Goal: Task Accomplishment & Management: Manage account settings

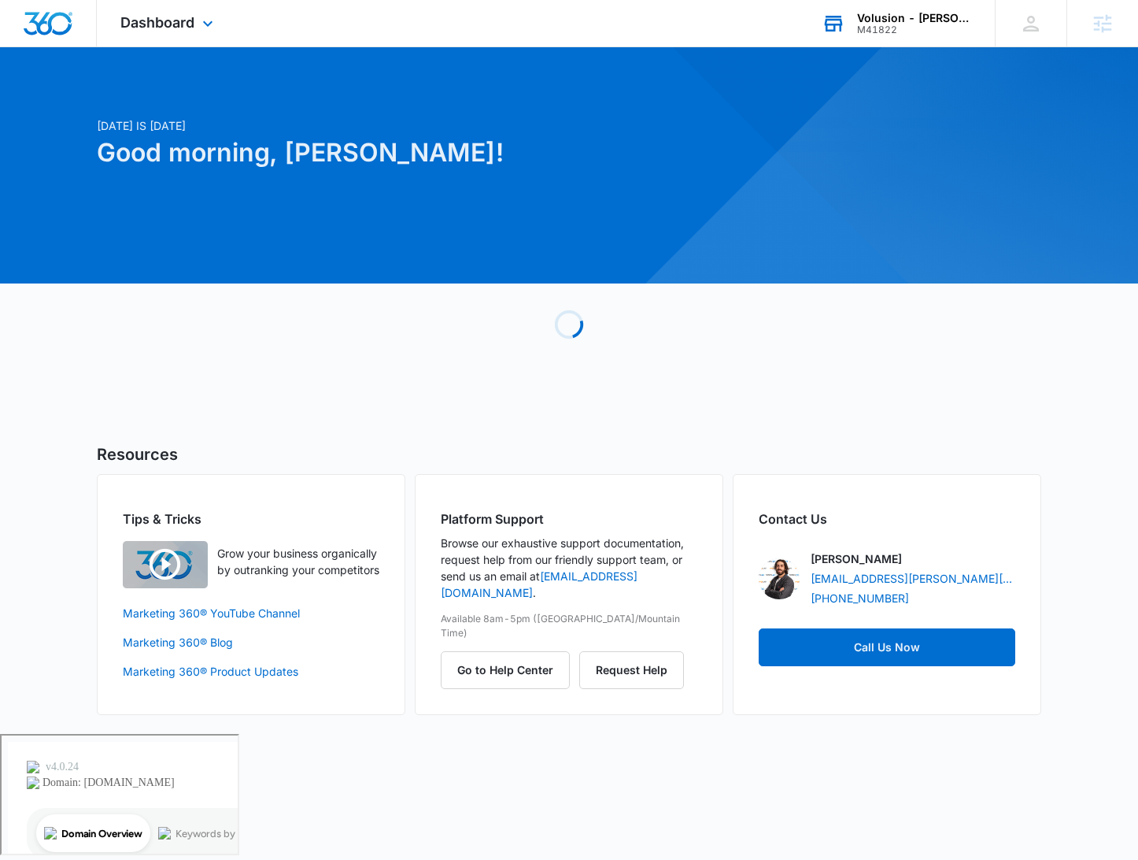
click at [915, 12] on div "Volusion - [PERSON_NAME] MD Supplements" at bounding box center [914, 18] width 115 height 13
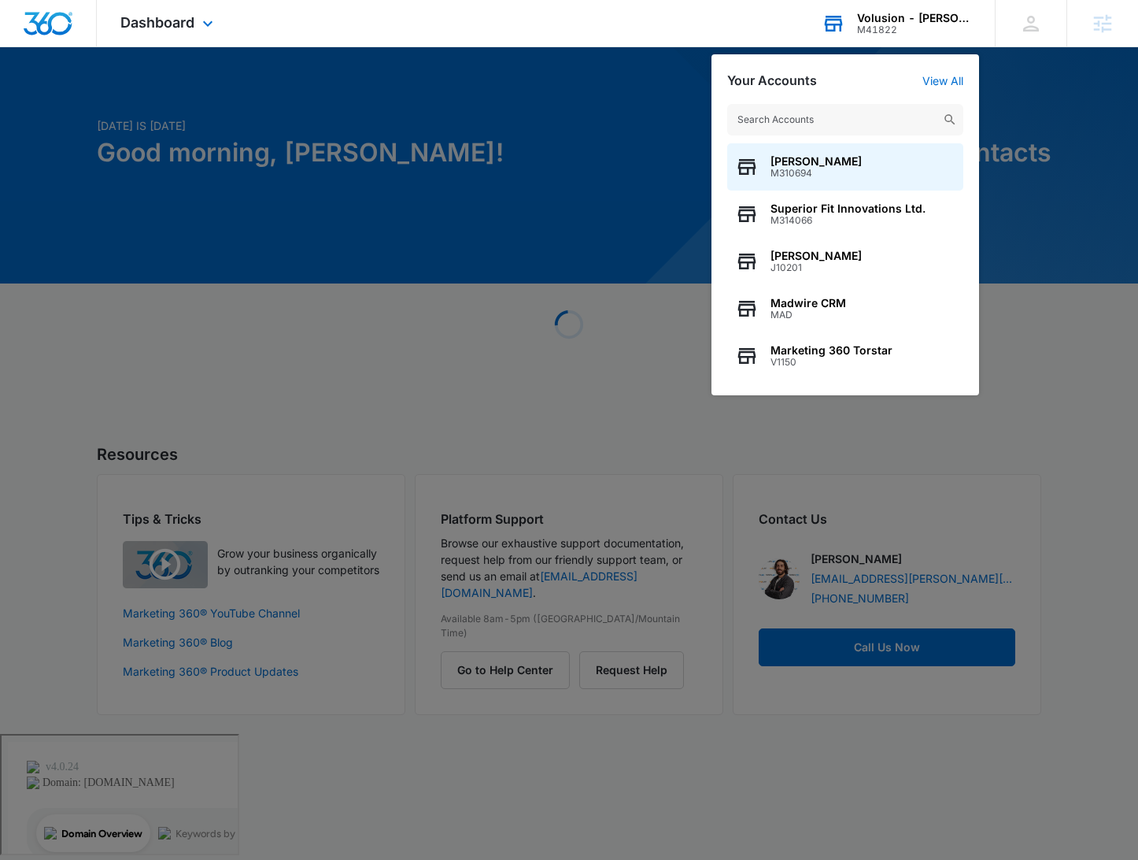
click at [812, 116] on input "text" at bounding box center [845, 119] width 236 height 31
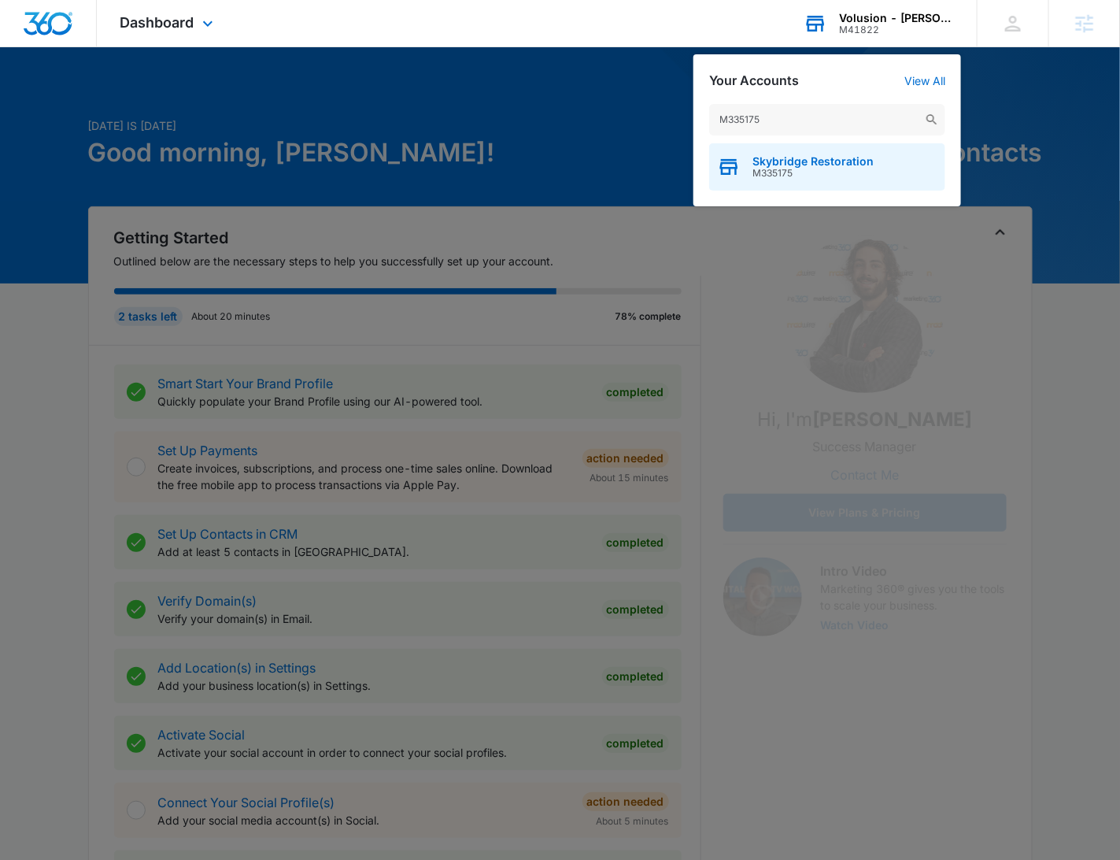
type input "M335175"
click at [817, 159] on span "Skybridge Restoration" at bounding box center [813, 161] width 121 height 13
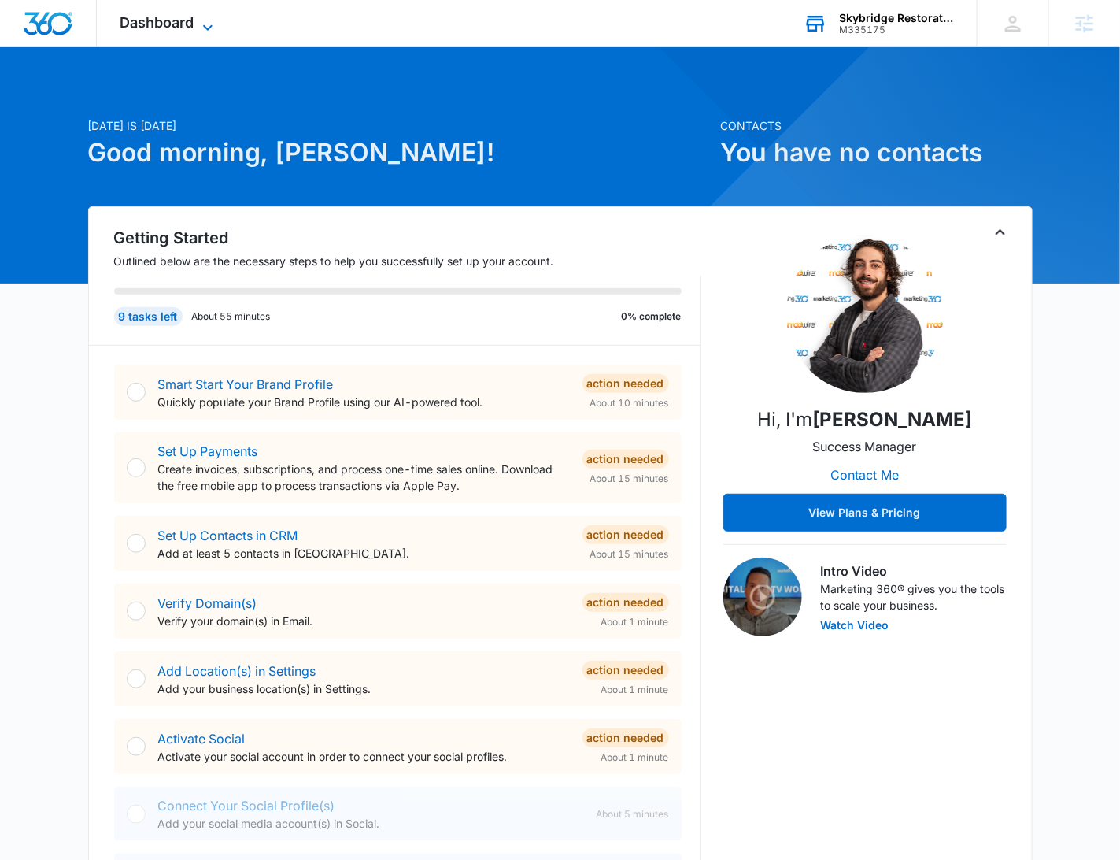
click at [203, 20] on icon at bounding box center [207, 27] width 19 height 19
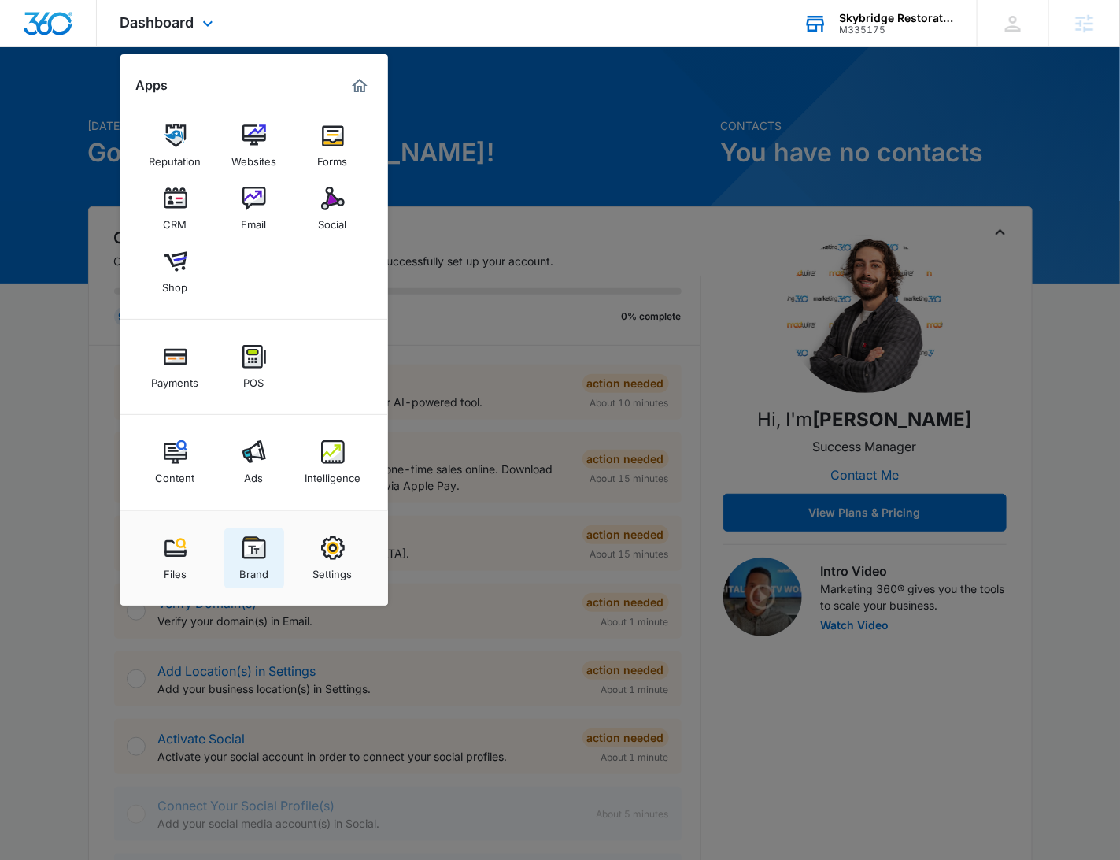
click at [260, 556] on img at bounding box center [254, 548] width 24 height 24
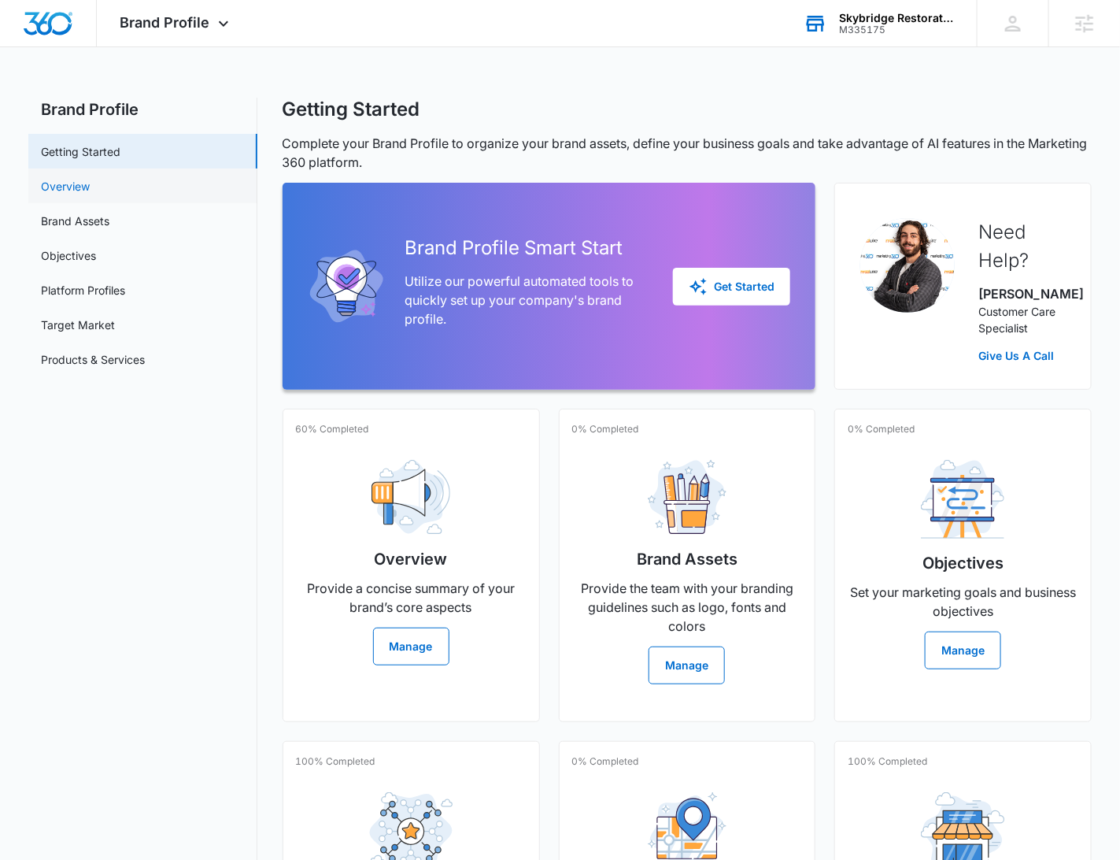
click at [90, 181] on link "Overview" at bounding box center [65, 186] width 49 height 17
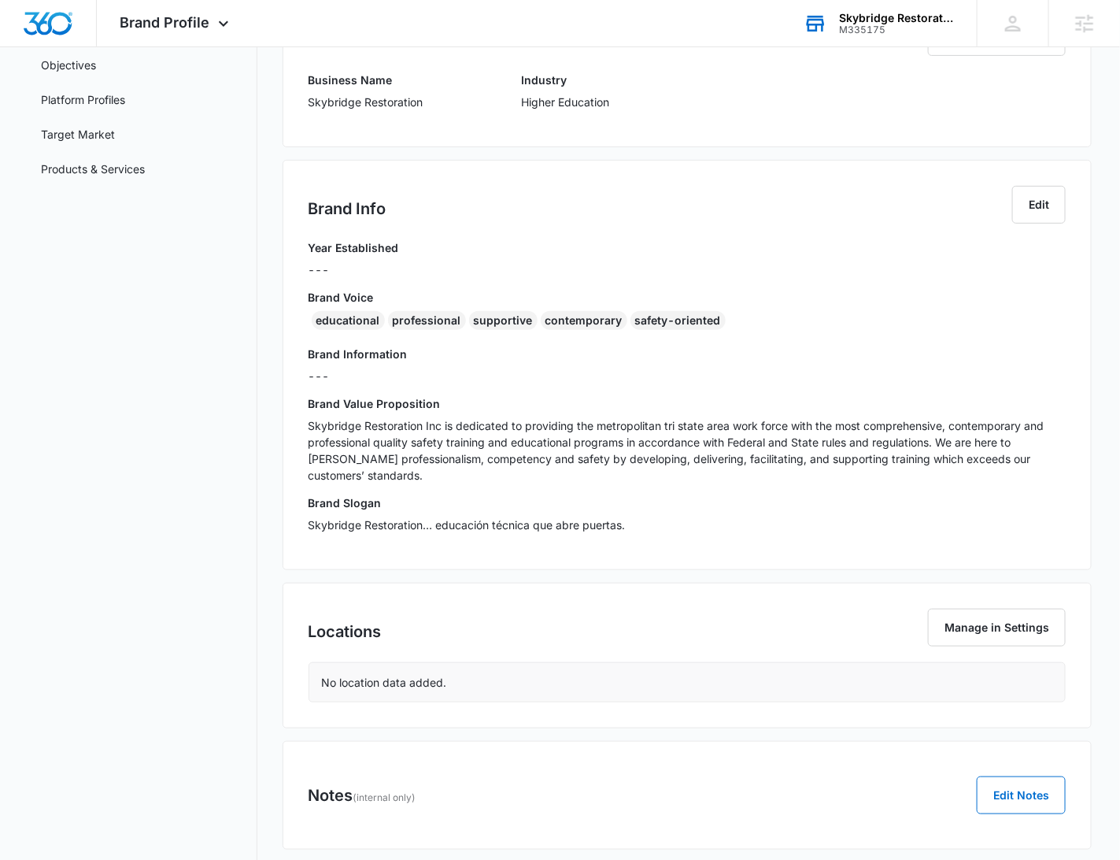
scroll to position [193, 0]
click at [597, 411] on div "Brand Value Proposition Skybridge Restoration Inc is dedicated to providing the…" at bounding box center [688, 442] width 758 height 99
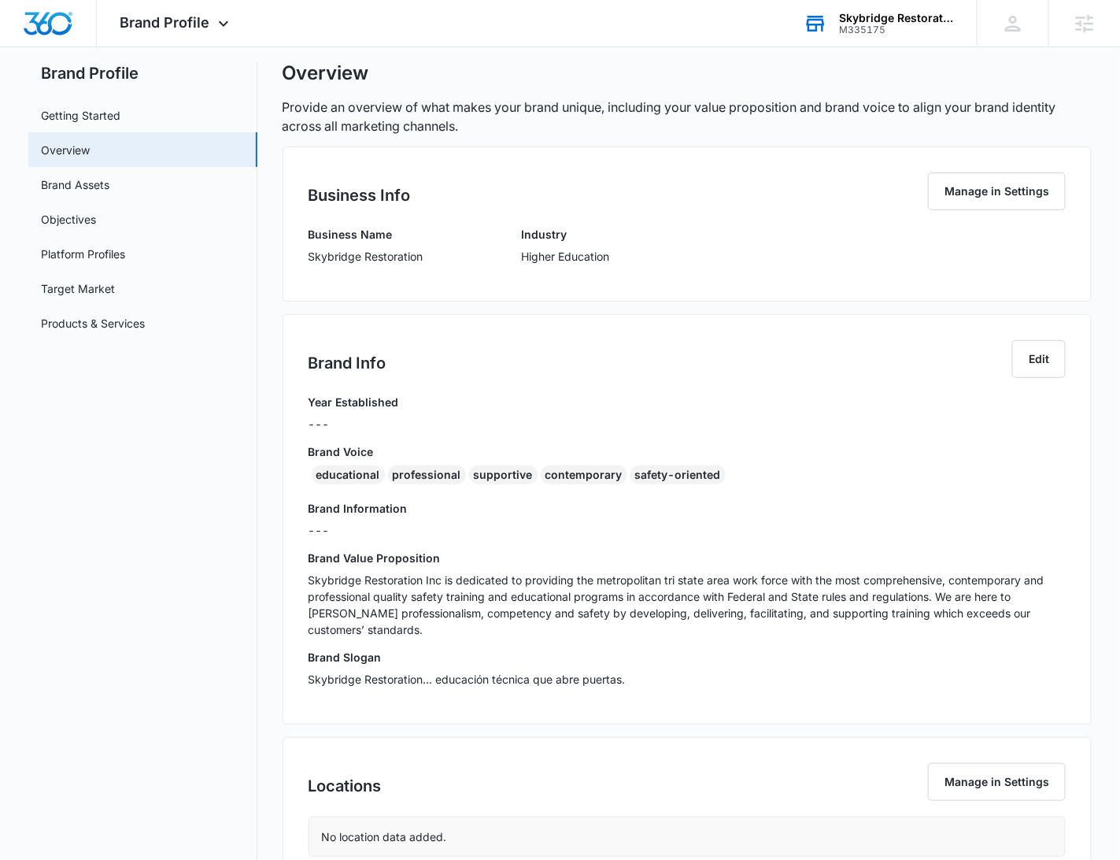
scroll to position [19, 0]
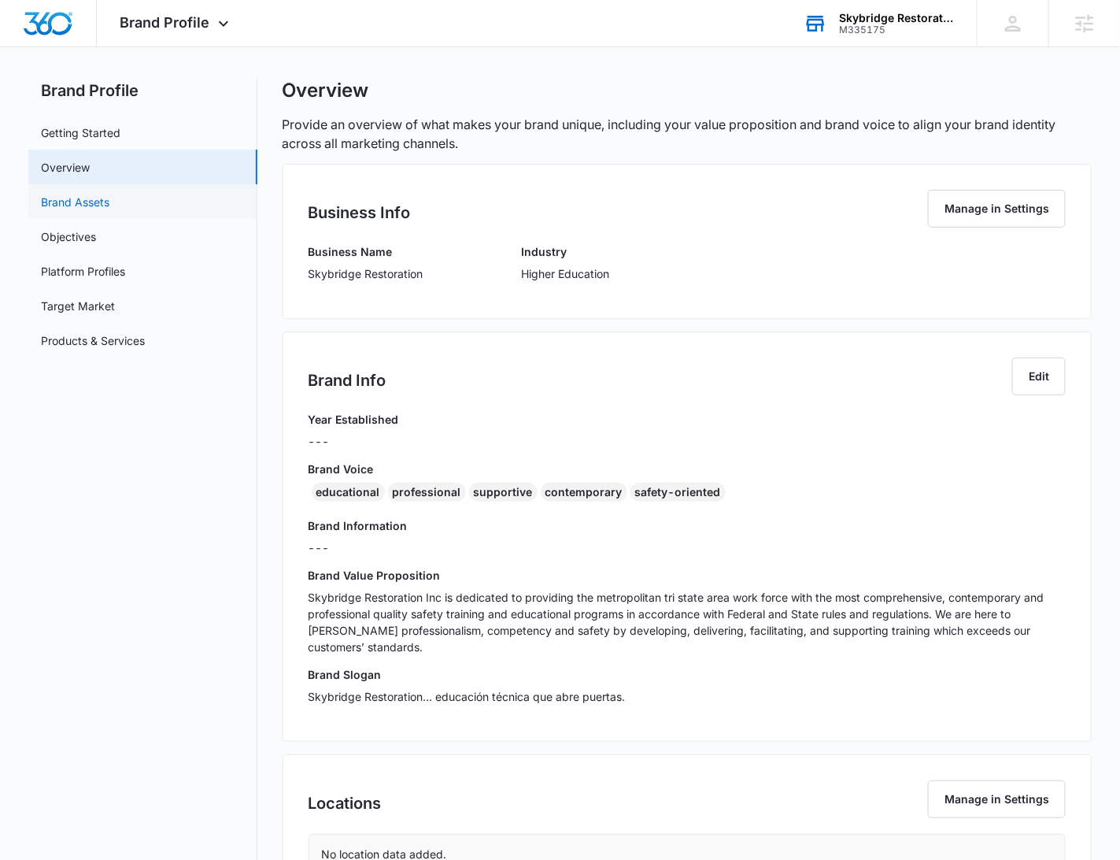
click at [109, 208] on link "Brand Assets" at bounding box center [75, 202] width 68 height 17
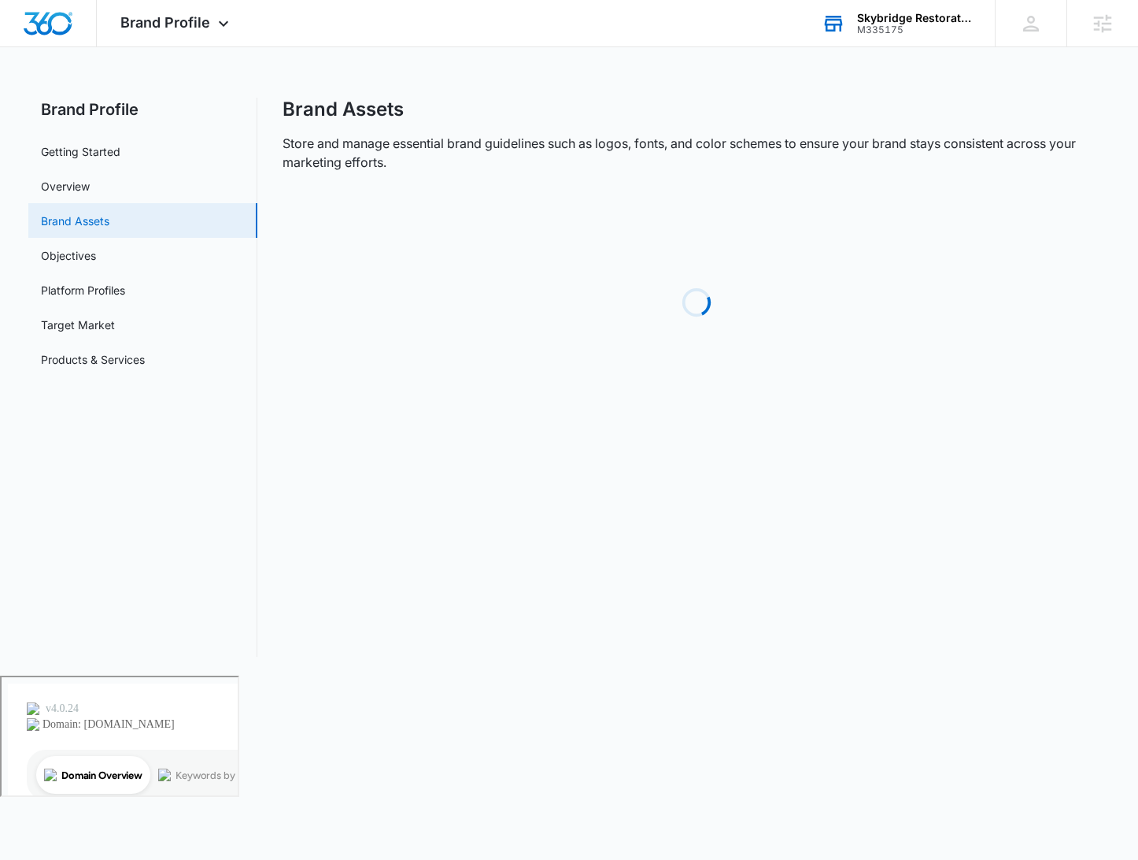
click at [100, 226] on link "Brand Assets" at bounding box center [75, 221] width 68 height 17
click at [96, 250] on link "Objectives" at bounding box center [68, 255] width 55 height 17
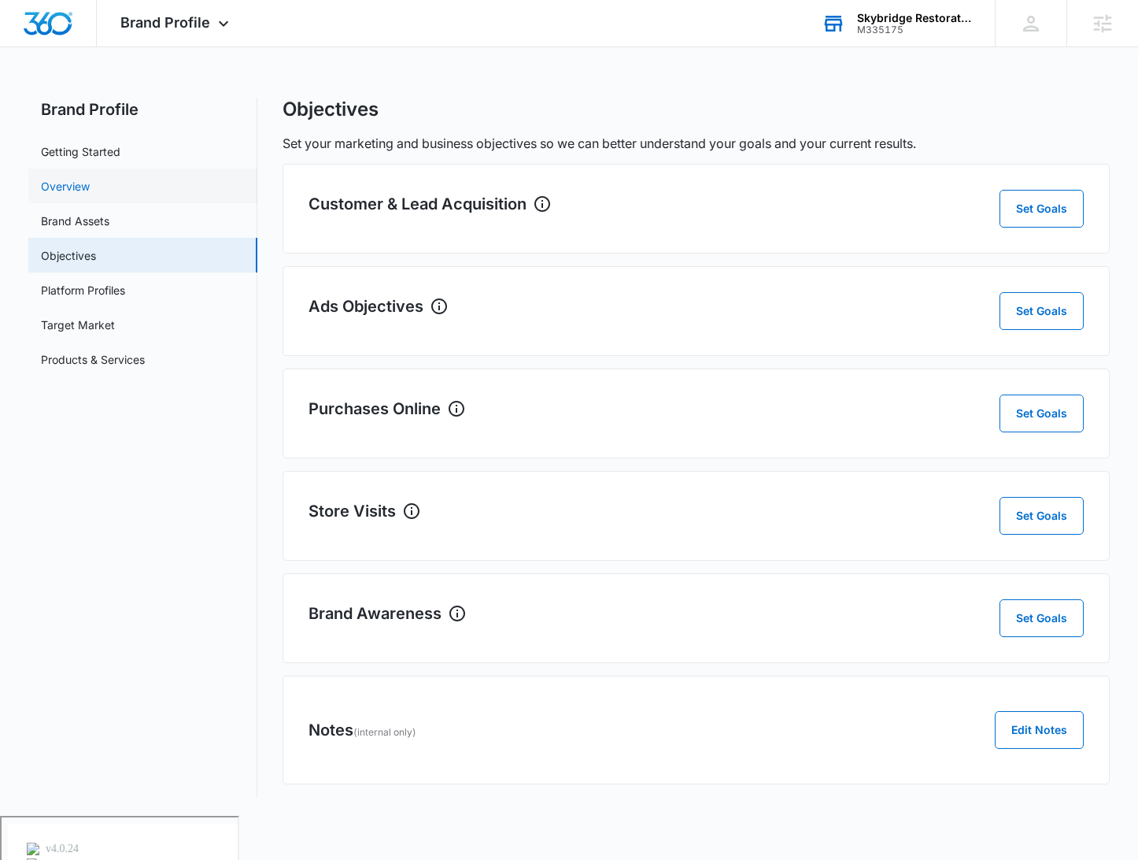
click at [68, 194] on link "Overview" at bounding box center [65, 186] width 49 height 17
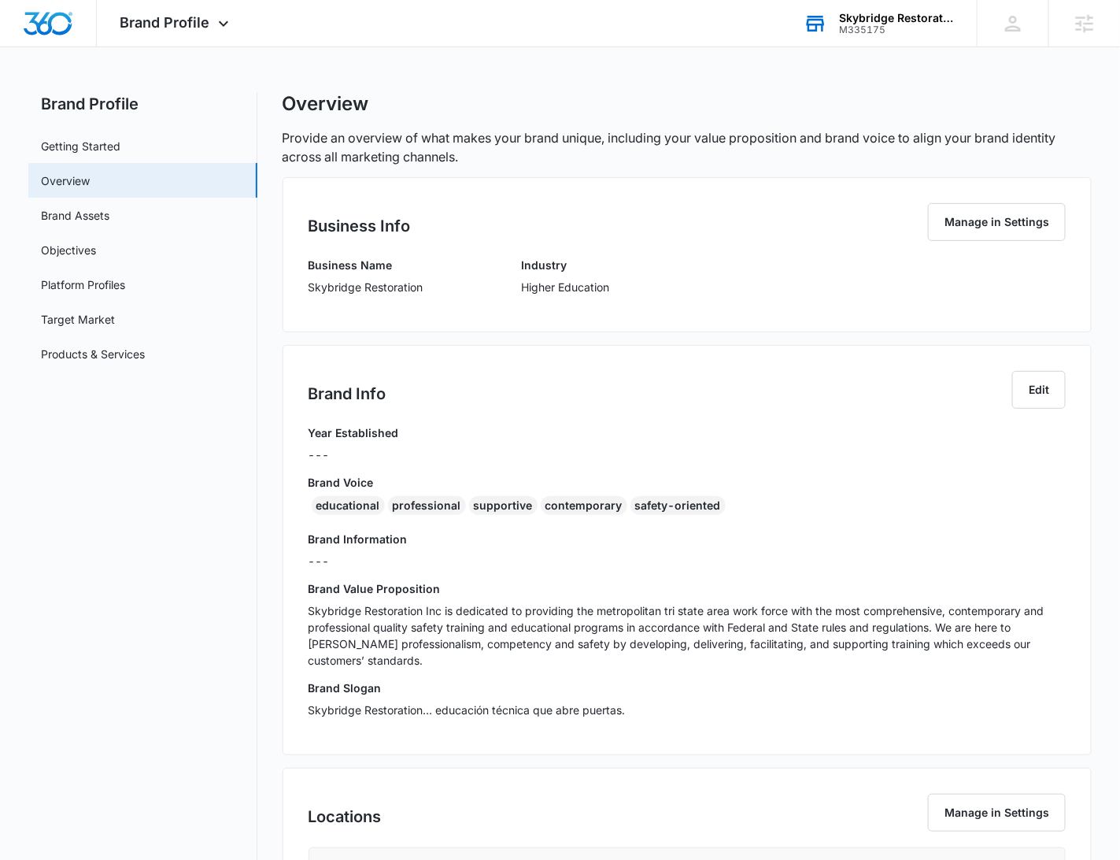
scroll to position [9, 0]
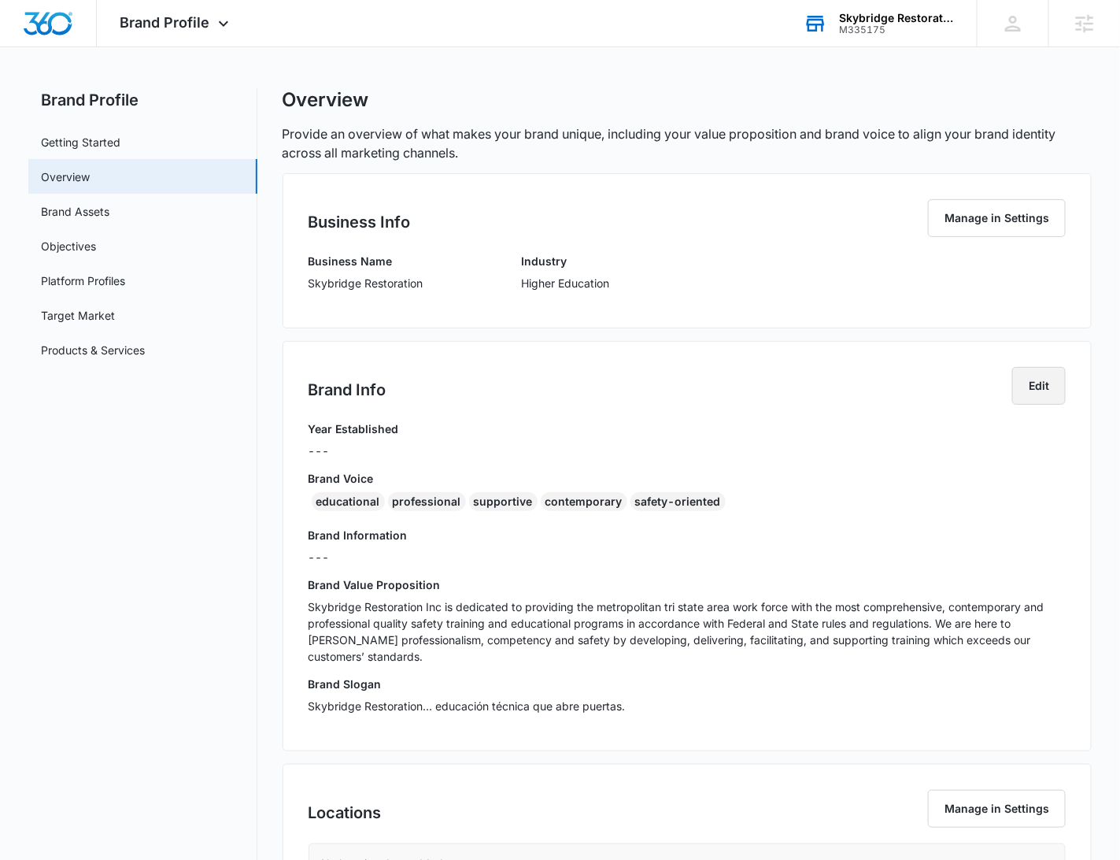
click at [1052, 395] on button "Edit" at bounding box center [1039, 386] width 54 height 38
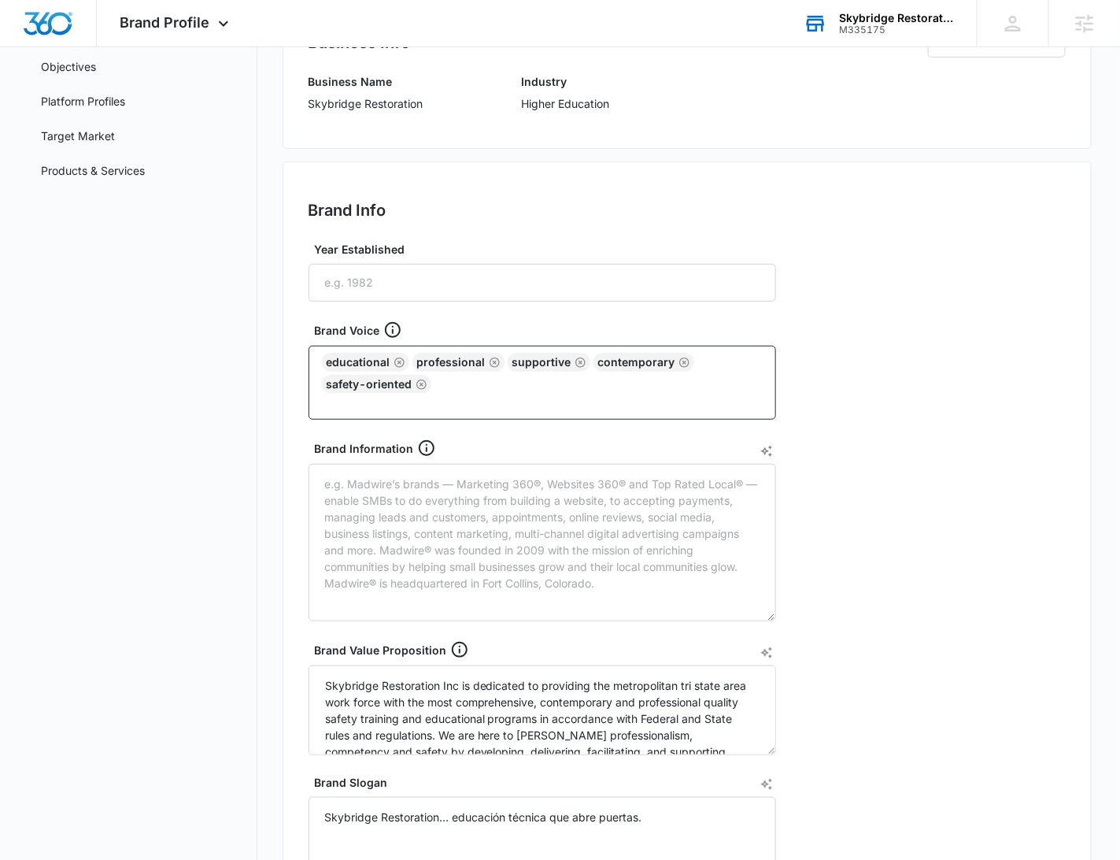
scroll to position [194, 0]
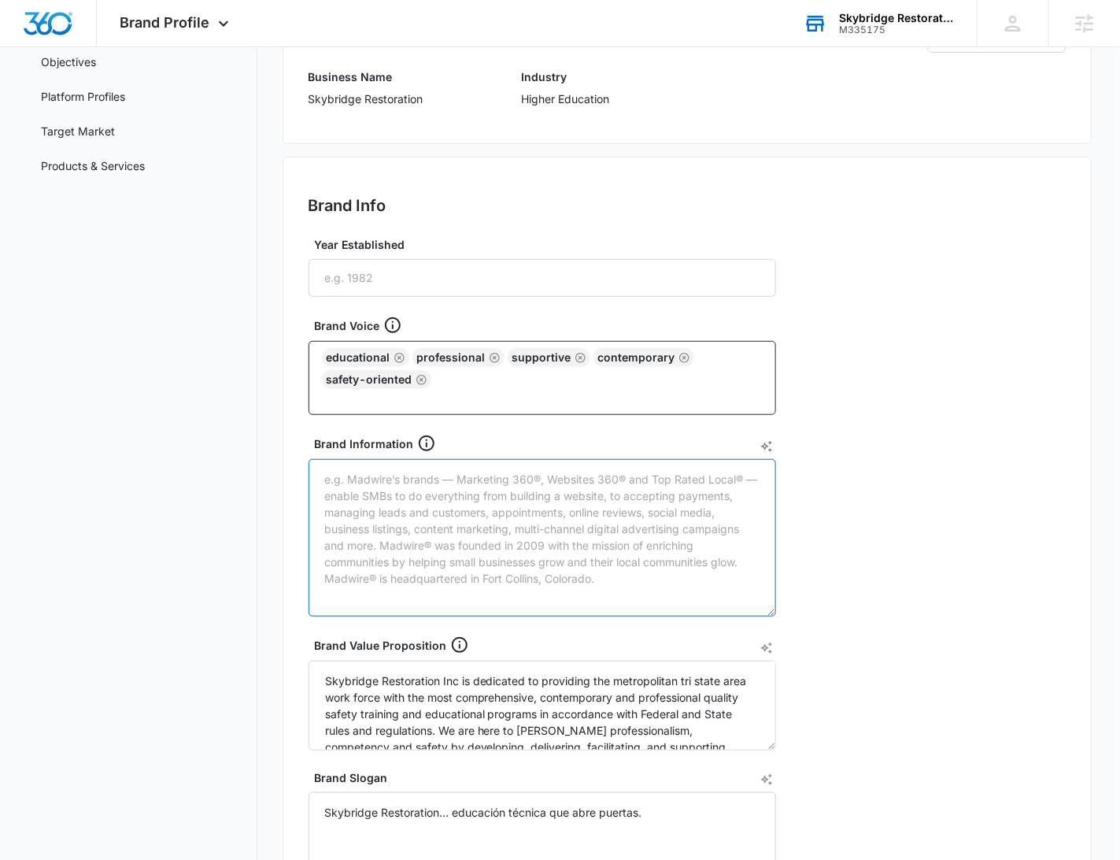
click at [397, 482] on textarea "Brand Information" at bounding box center [543, 537] width 468 height 157
paste textarea "Skybridge Restoration Inc. provides professional quality safety training and ed…"
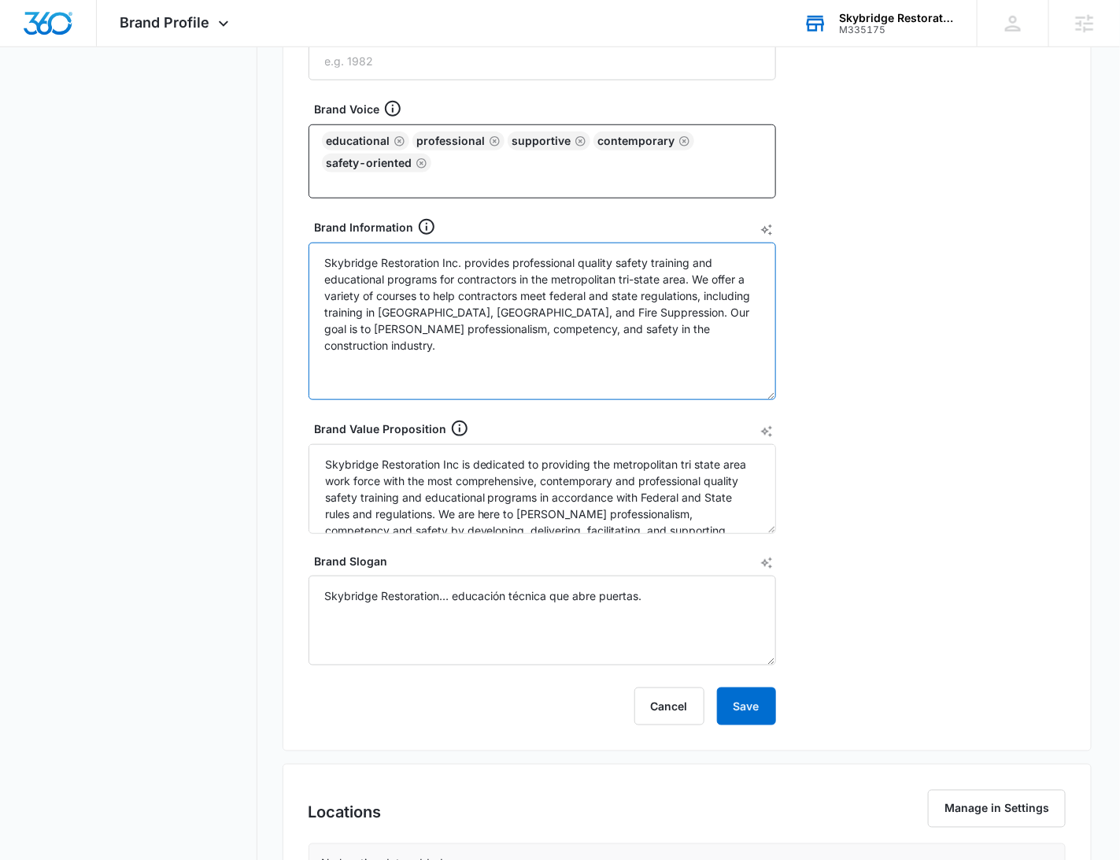
scroll to position [425, 0]
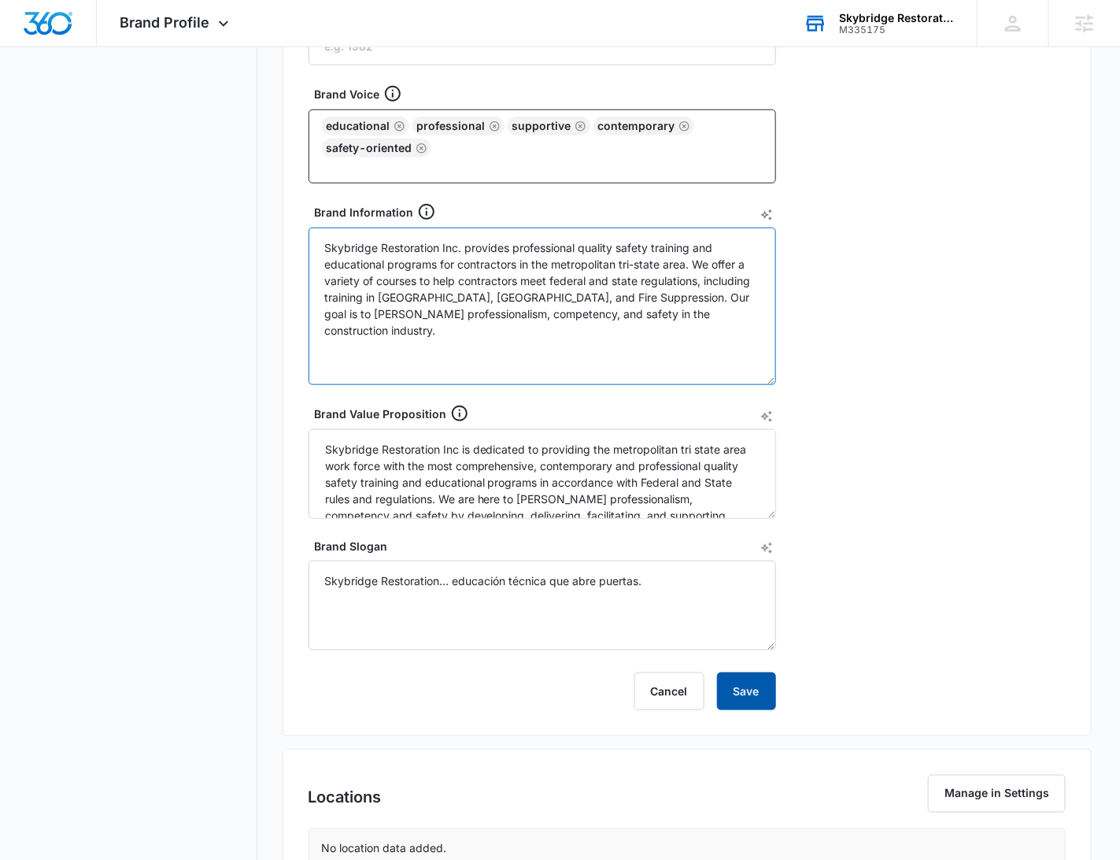
type textarea "Skybridge Restoration Inc. provides professional quality safety training and ed…"
click at [735, 687] on button "Save" at bounding box center [746, 691] width 59 height 38
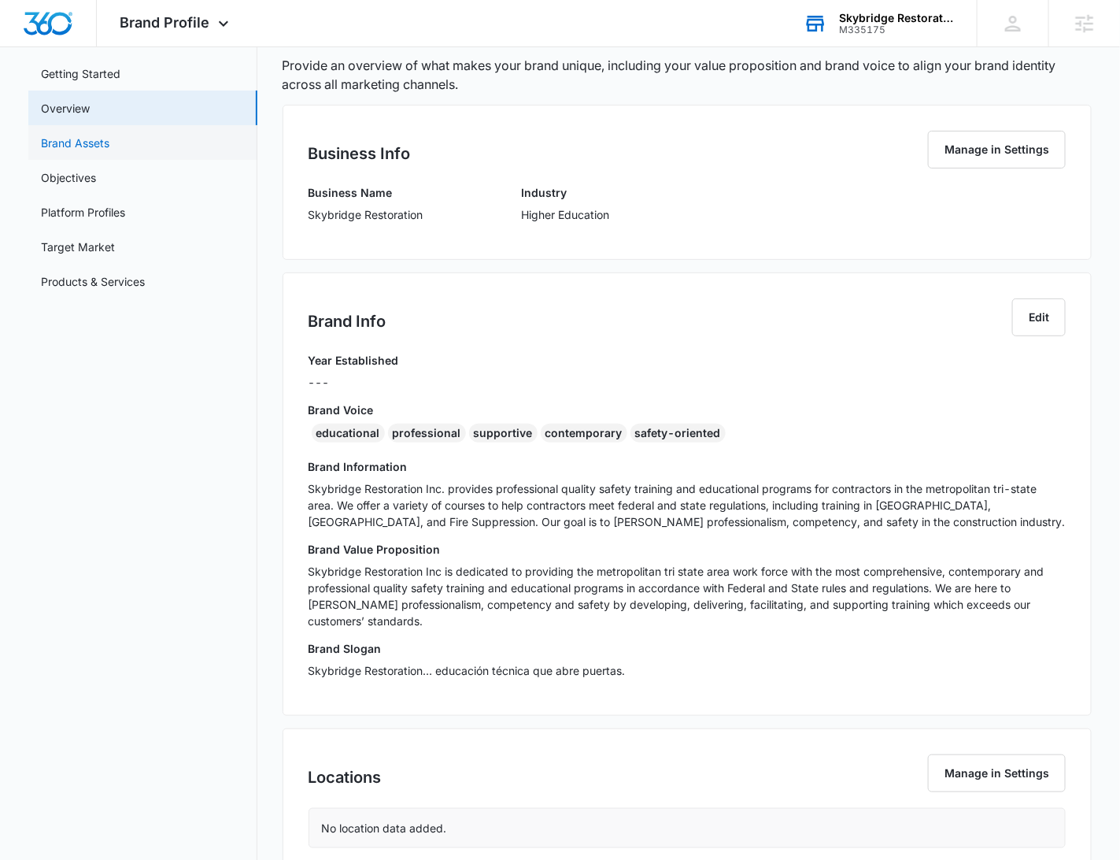
scroll to position [42, 0]
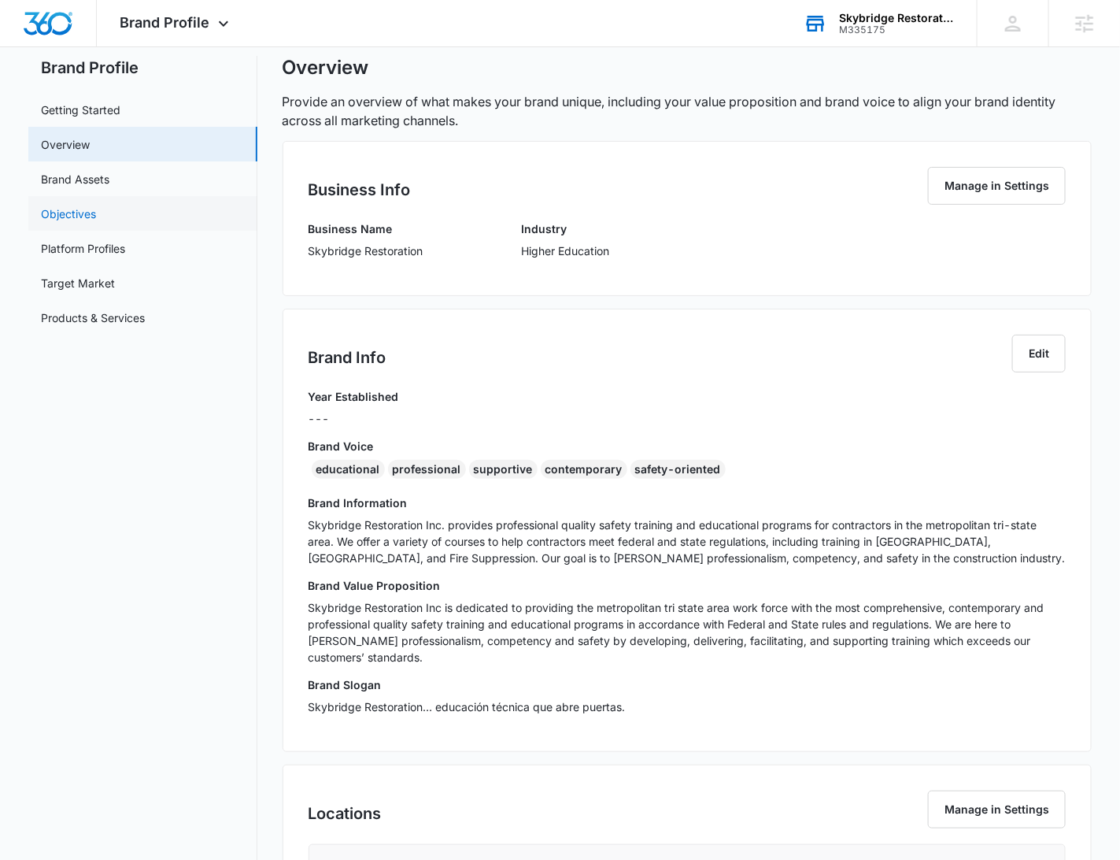
click at [96, 212] on link "Objectives" at bounding box center [68, 213] width 55 height 17
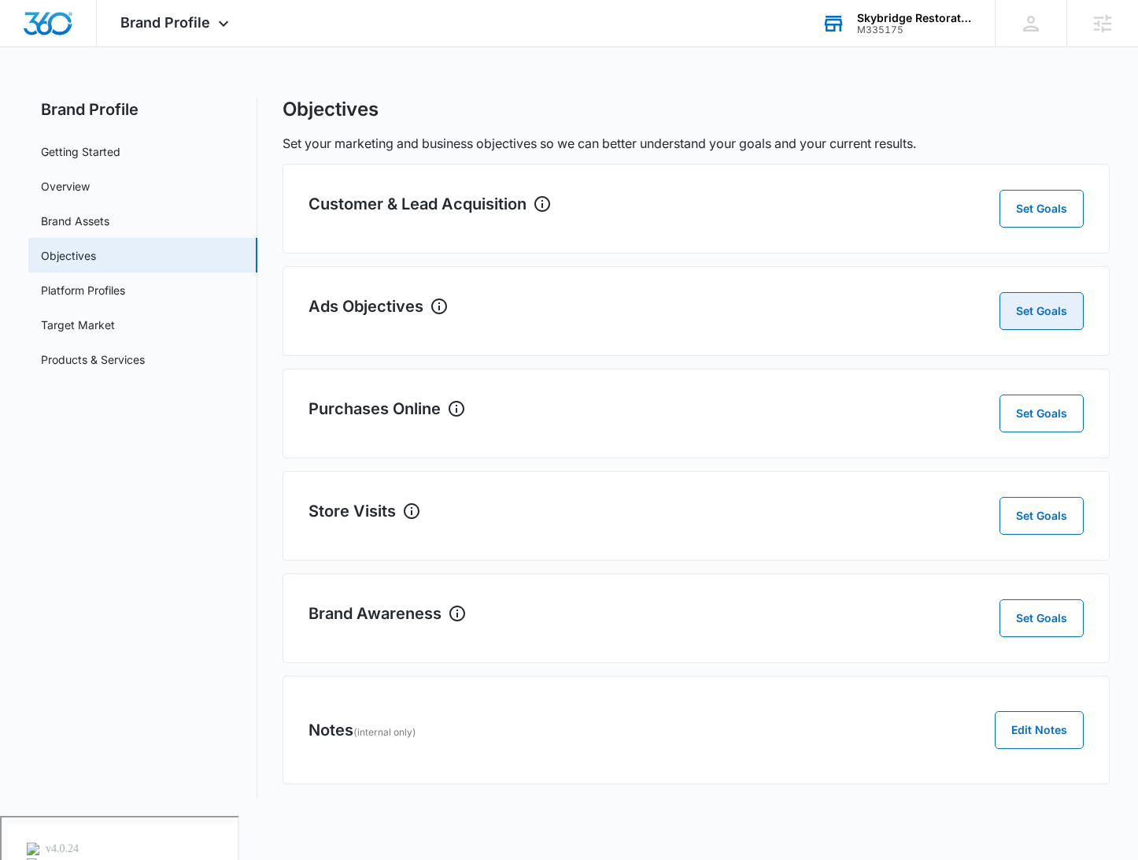
click at [1029, 316] on button "Set Goals" at bounding box center [1042, 311] width 84 height 38
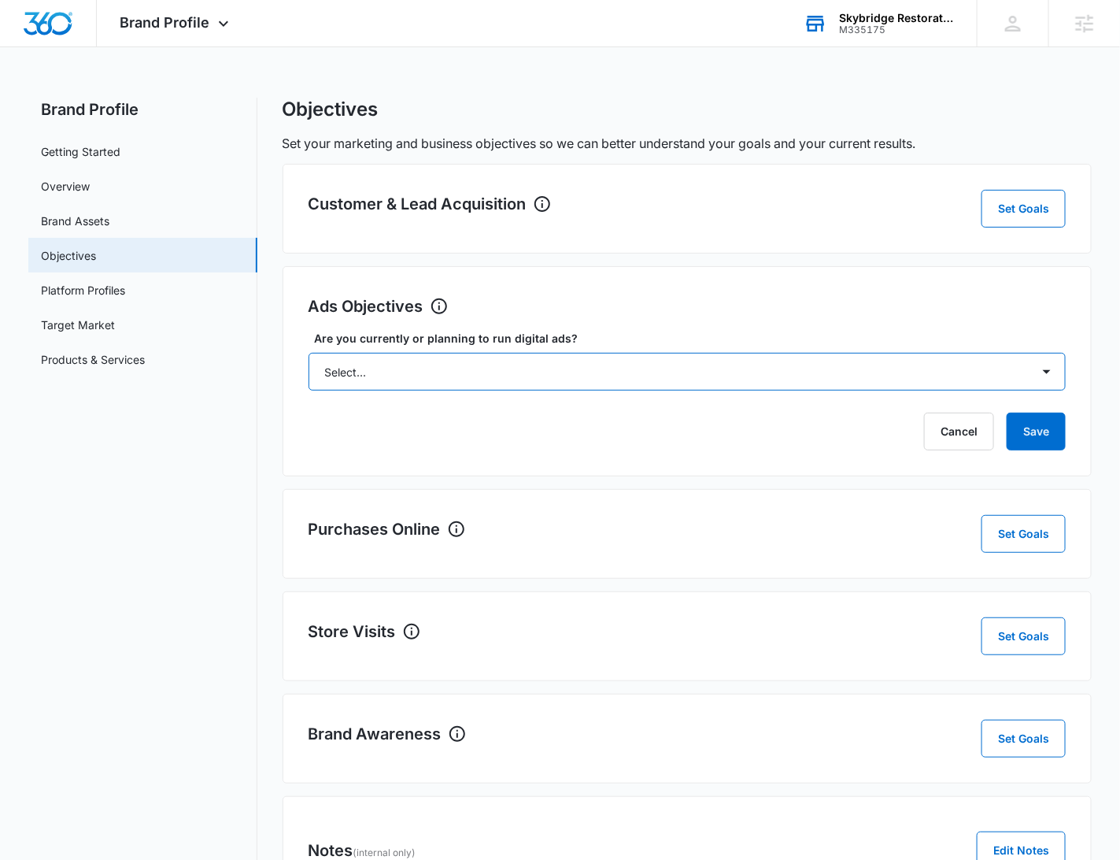
click at [596, 372] on select "Select... Yes No Yes, but don't currently have the data" at bounding box center [688, 372] width 758 height 38
click at [309, 353] on select "Select... Yes No Yes, but don't currently have the data" at bounding box center [688, 372] width 758 height 38
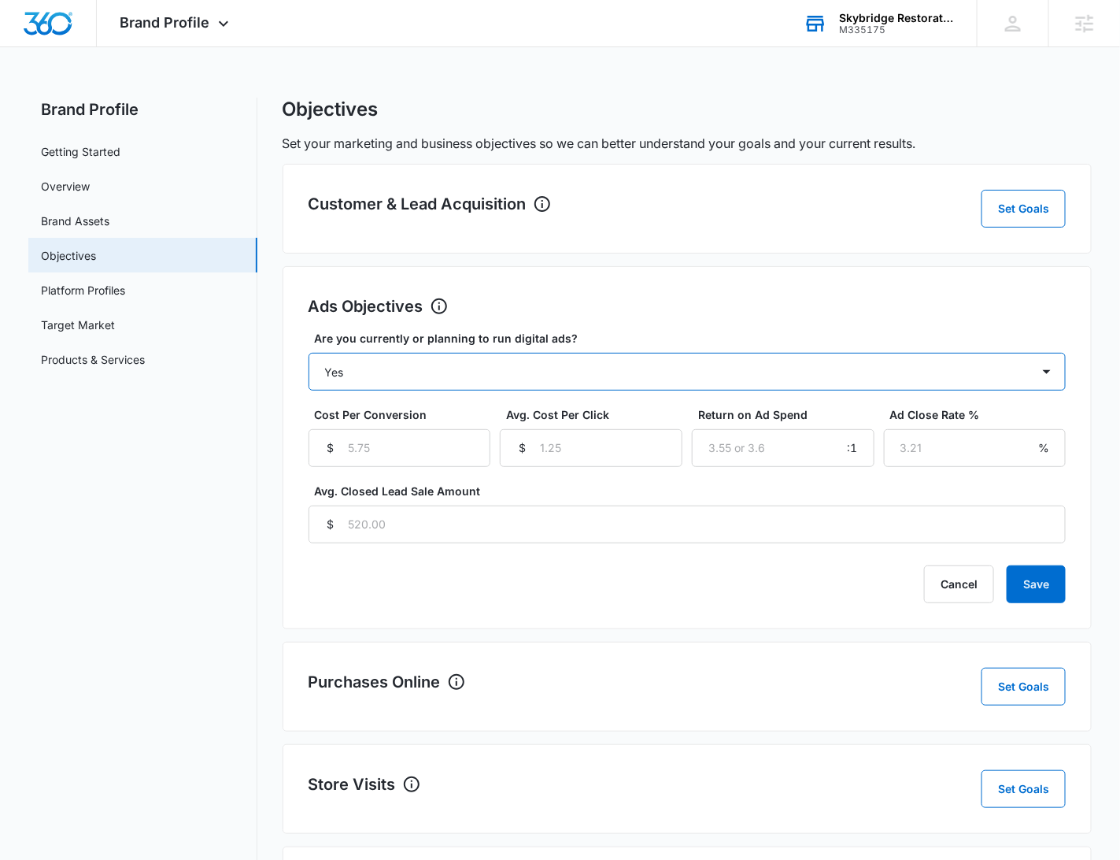
click at [961, 372] on select "Select... Yes No Yes, but don't currently have the data" at bounding box center [688, 372] width 758 height 38
select select "yes, but later"
click at [309, 353] on select "Select... Yes No Yes, but don't currently have the data" at bounding box center [688, 372] width 758 height 38
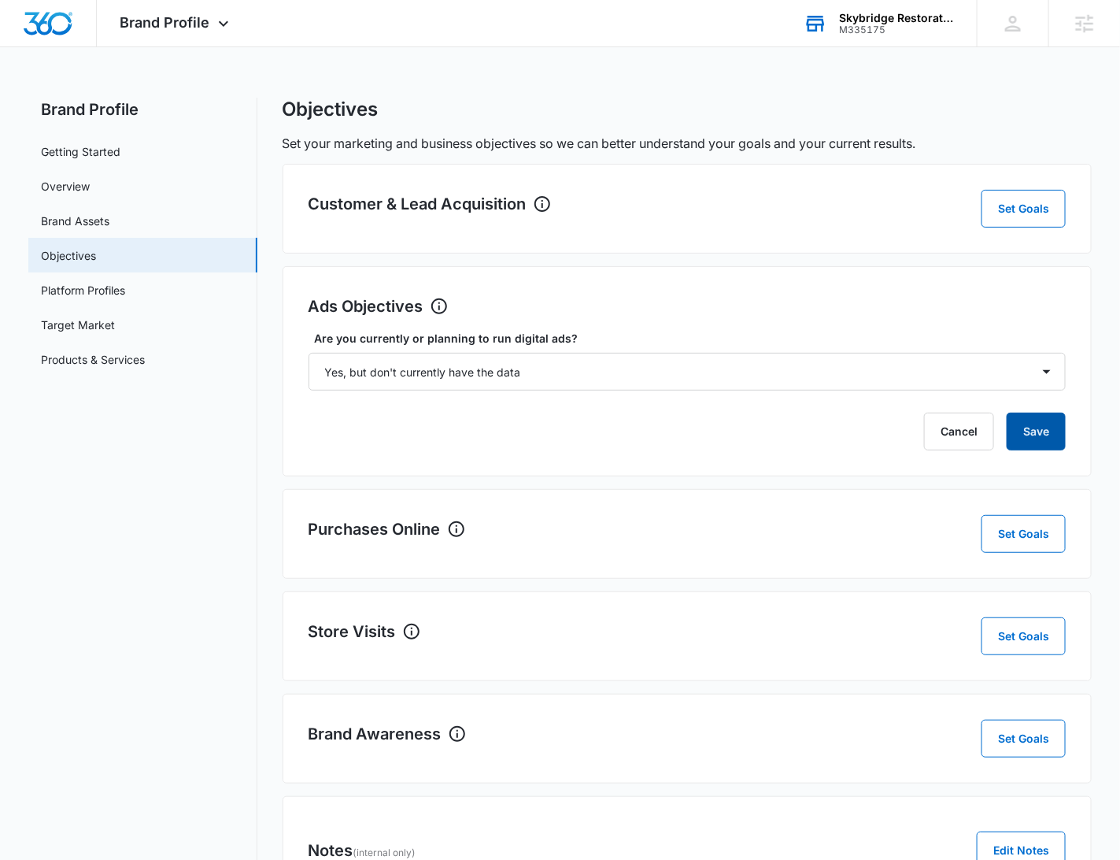
click at [1037, 438] on button "Save" at bounding box center [1036, 431] width 59 height 38
click at [1021, 201] on button "Set Goals" at bounding box center [1024, 209] width 84 height 38
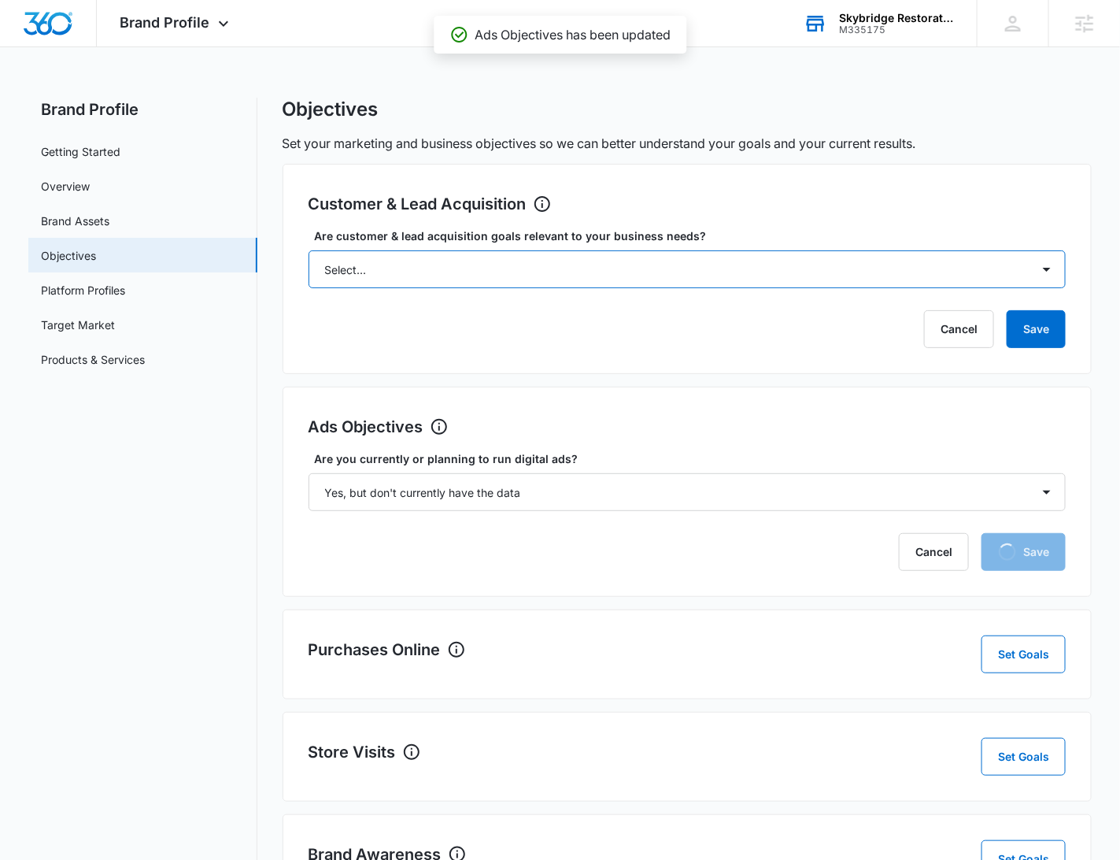
click at [652, 273] on select "Select... Yes No Yes, but don't currently have the data" at bounding box center [688, 269] width 758 height 38
select select "yes"
click at [309, 250] on select "Select... Yes No Yes, but don't currently have the data" at bounding box center [688, 269] width 758 height 38
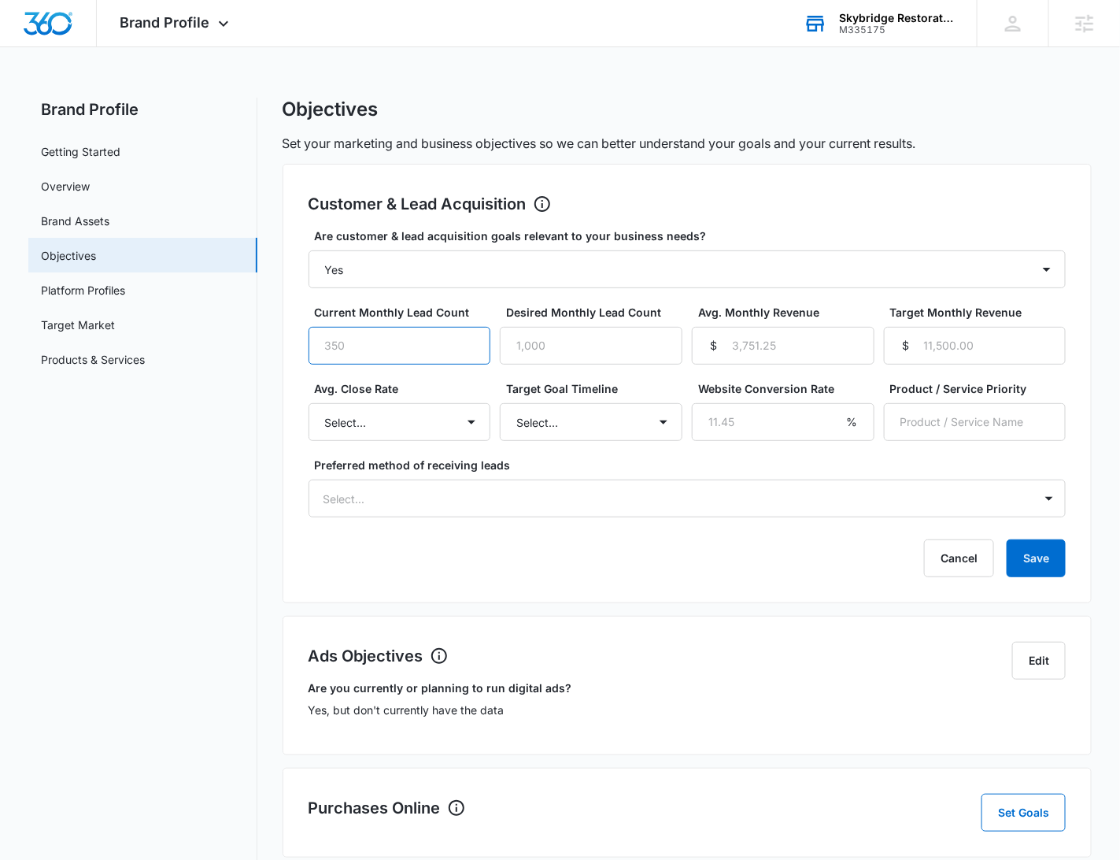
click at [393, 339] on input "Current Monthly Lead Count" at bounding box center [400, 346] width 183 height 38
